Goal: Information Seeking & Learning: Learn about a topic

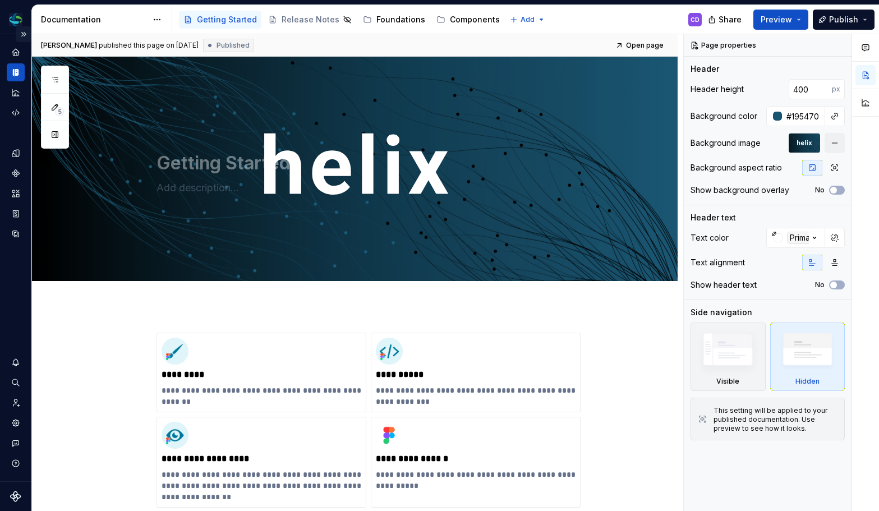
click at [22, 29] on button "Expand sidebar" at bounding box center [24, 34] width 16 height 16
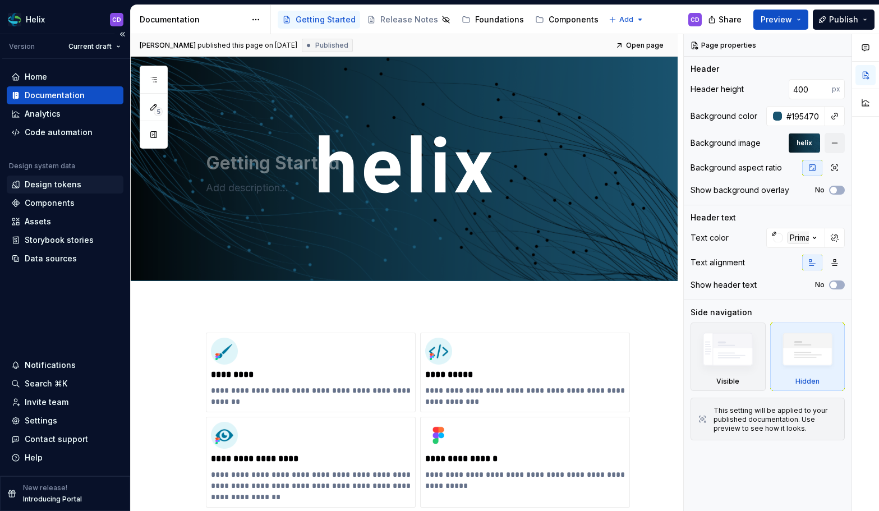
click at [33, 187] on div "Design tokens" at bounding box center [53, 184] width 57 height 11
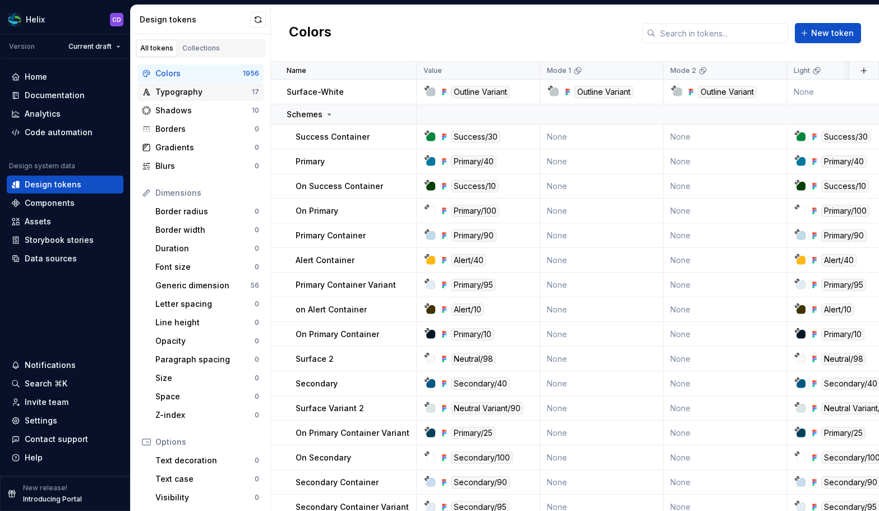
click at [201, 95] on div "Typography" at bounding box center [203, 91] width 96 height 11
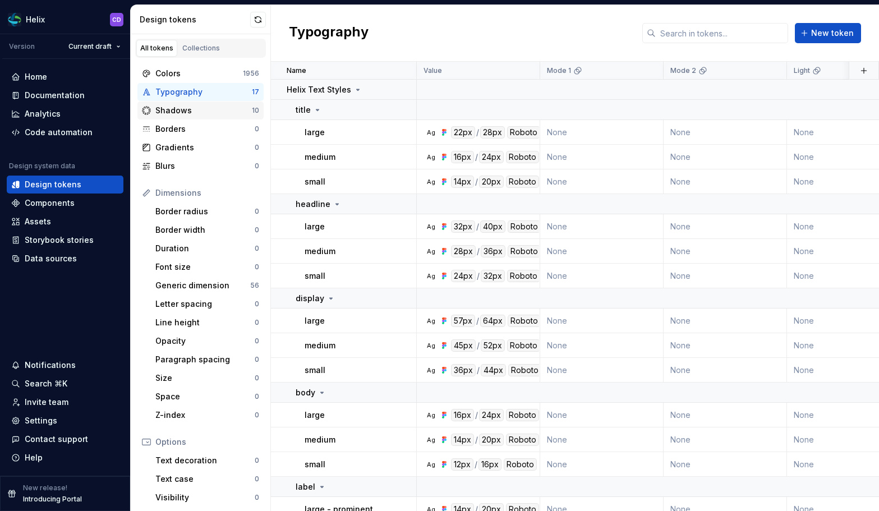
click at [198, 109] on div "Shadows" at bounding box center [203, 110] width 96 height 11
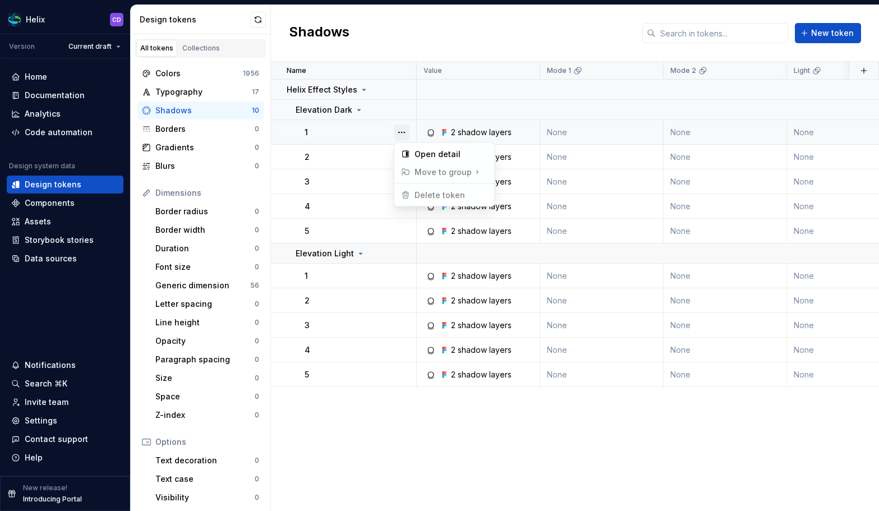
click at [400, 132] on button "button" at bounding box center [402, 132] width 16 height 16
click at [516, 133] on div "2 shadow layers" at bounding box center [481, 132] width 115 height 11
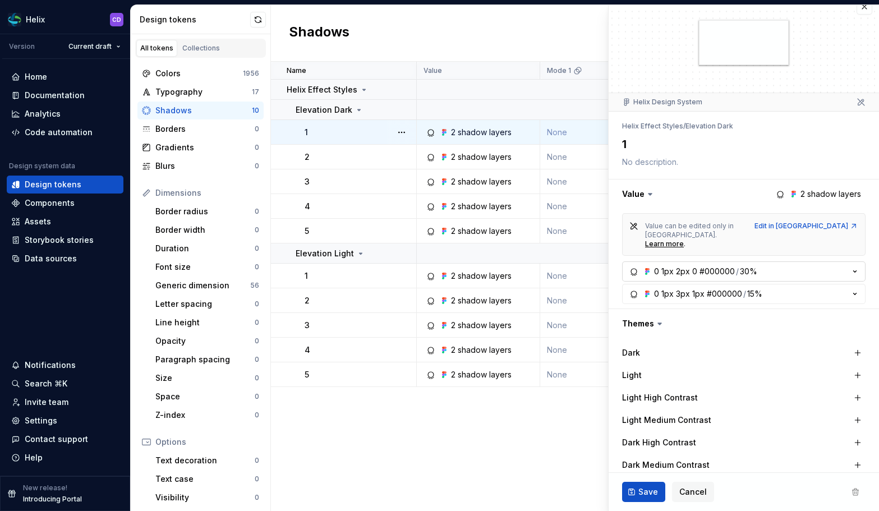
scroll to position [34, 0]
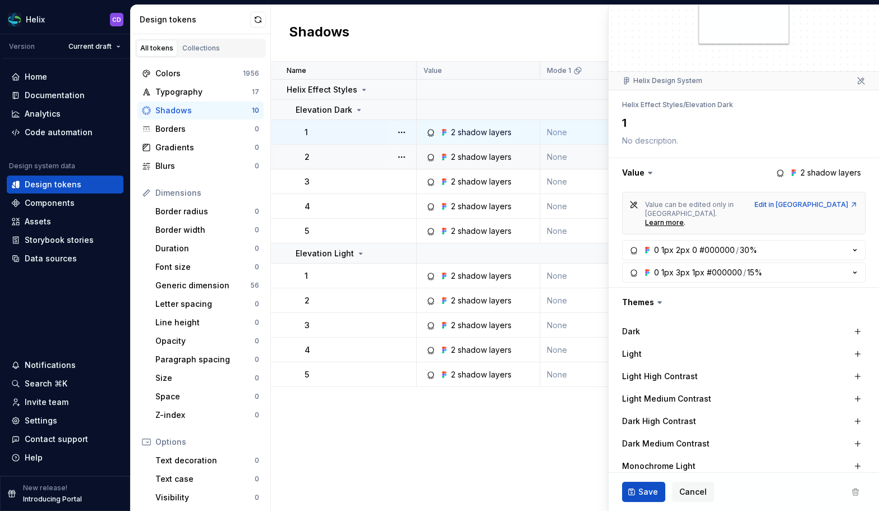
click at [465, 152] on div "2 shadow layers" at bounding box center [481, 156] width 61 height 11
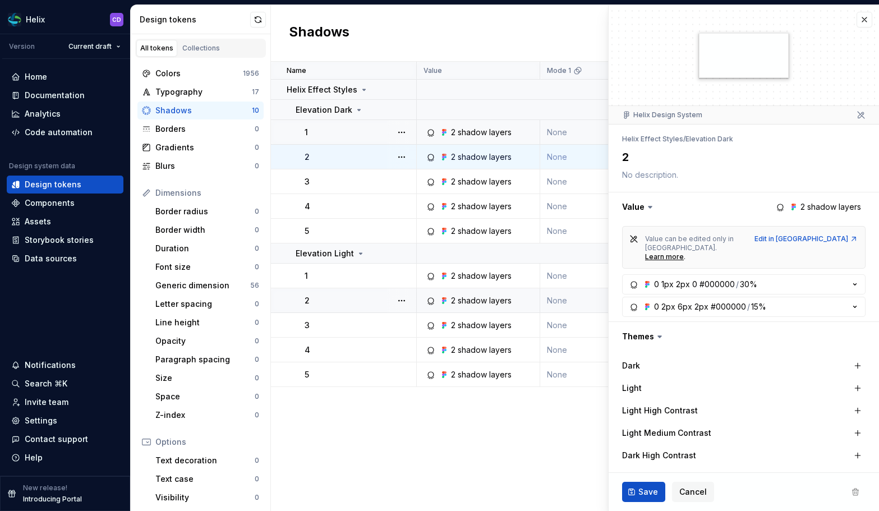
click at [464, 298] on div "2 shadow layers" at bounding box center [481, 300] width 61 height 11
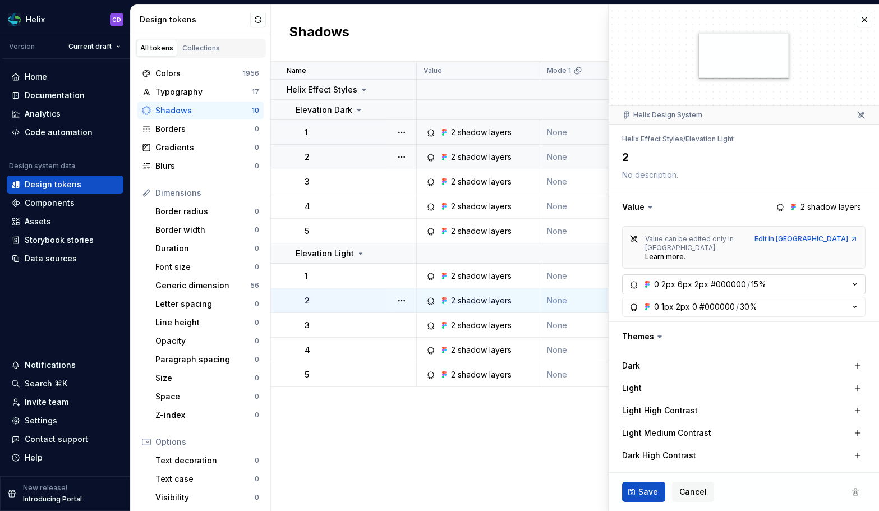
click at [849, 279] on icon "button" at bounding box center [854, 284] width 11 height 11
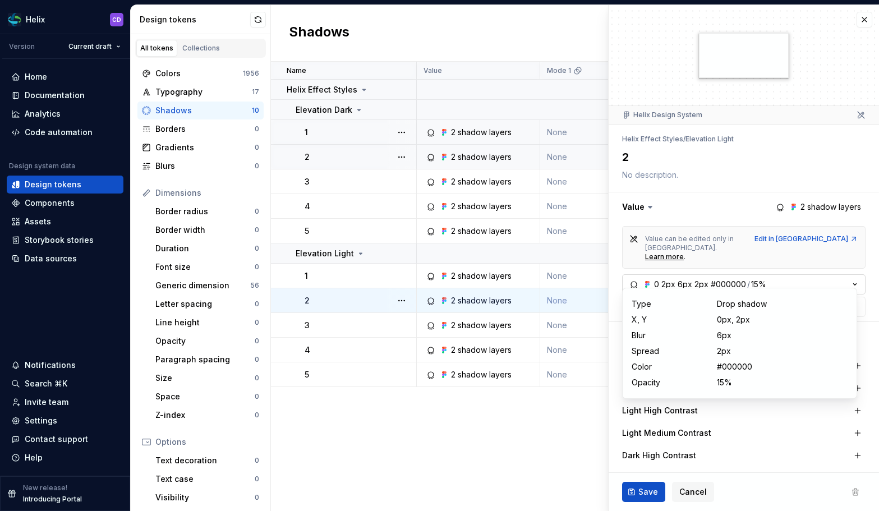
click at [849, 279] on icon "button" at bounding box center [854, 284] width 11 height 11
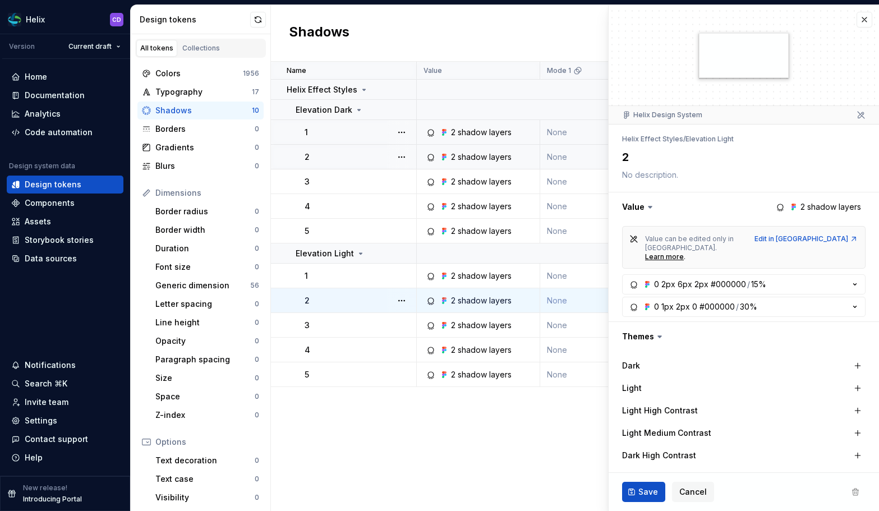
click at [473, 157] on div "2 shadow layers" at bounding box center [481, 156] width 61 height 11
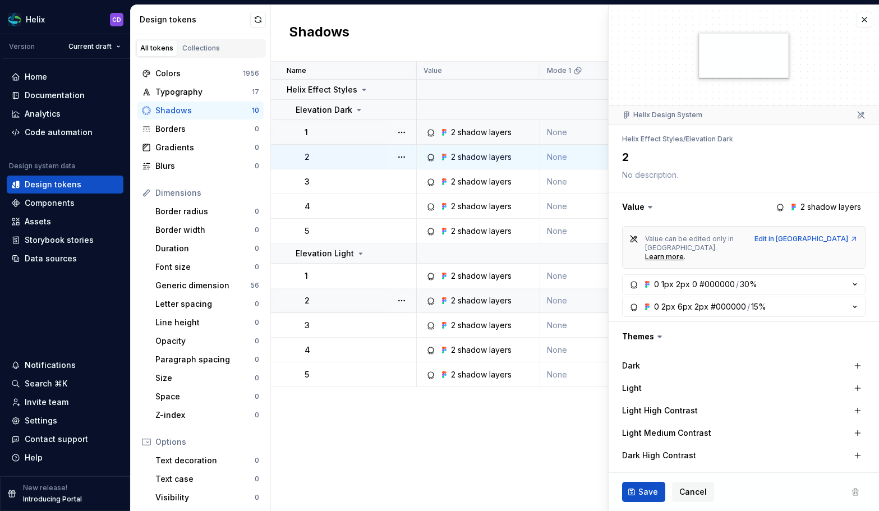
click at [488, 135] on div "2 shadow layers" at bounding box center [481, 132] width 61 height 11
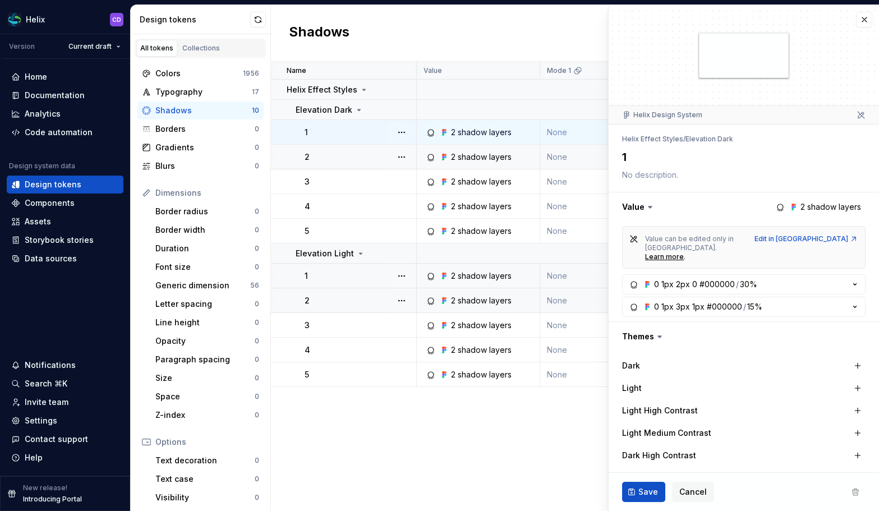
click at [493, 278] on div "2 shadow layers" at bounding box center [481, 275] width 61 height 11
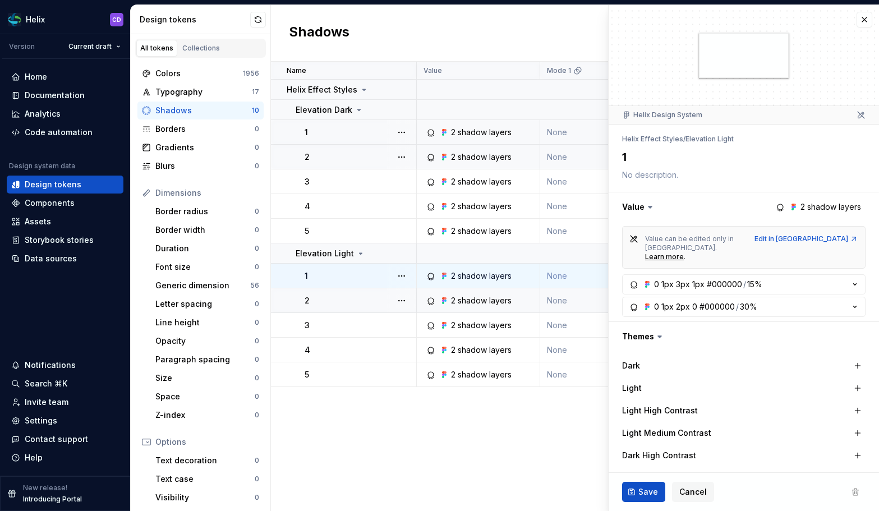
click at [466, 136] on div "2 shadow layers" at bounding box center [481, 132] width 61 height 11
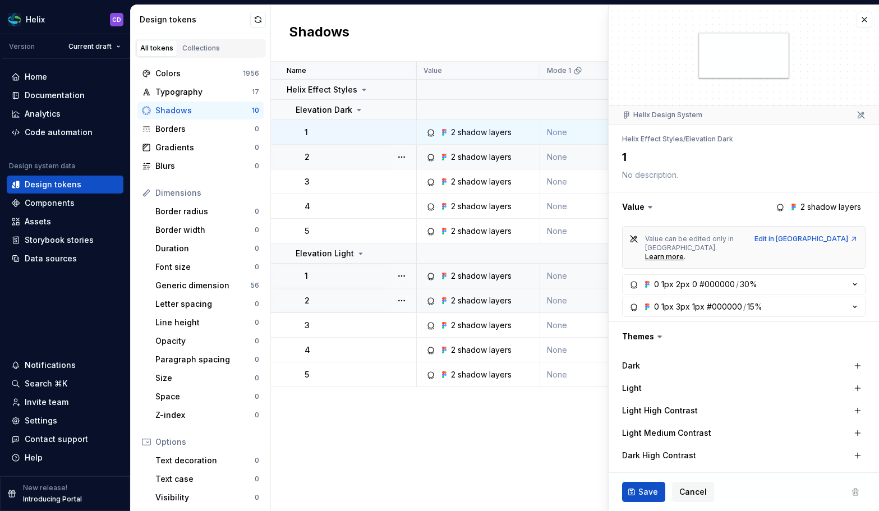
type textarea "*"
click at [856, 19] on button "button" at bounding box center [864, 20] width 16 height 16
